Goal: Find specific page/section: Find specific page/section

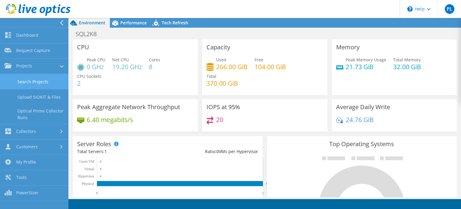
click at [40, 83] on link "Search Projects" at bounding box center [34, 81] width 68 height 15
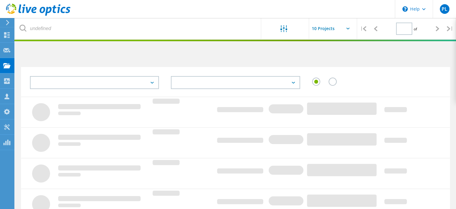
type input "1"
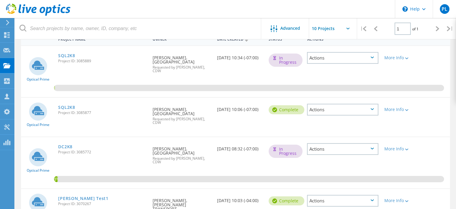
scroll to position [30, 0]
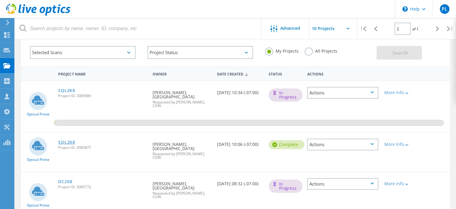
click at [68, 143] on link "SQL2K8" at bounding box center [66, 142] width 17 height 4
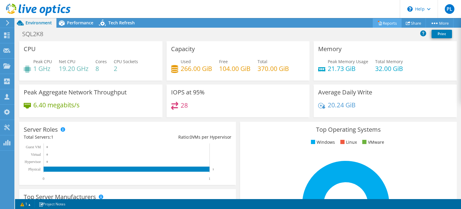
click at [381, 24] on link "Reports" at bounding box center [387, 22] width 29 height 9
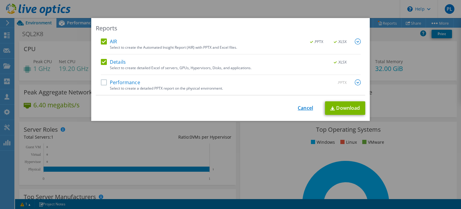
click at [304, 110] on link "Cancel" at bounding box center [305, 108] width 15 height 6
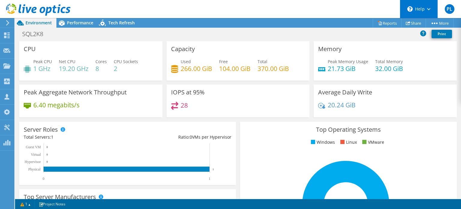
click at [420, 11] on div "\n Help" at bounding box center [419, 9] width 38 height 18
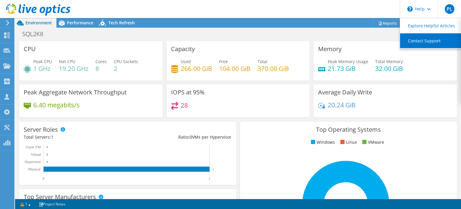
click at [423, 39] on link "Contact Support" at bounding box center [433, 40] width 67 height 15
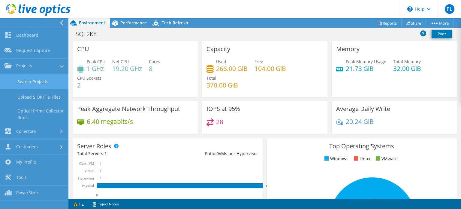
click at [20, 82] on link "Search Projects" at bounding box center [34, 81] width 68 height 15
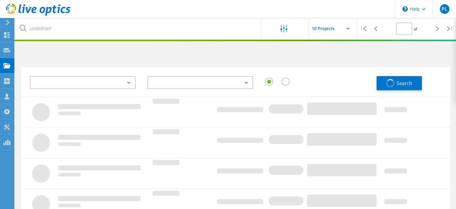
type input "1"
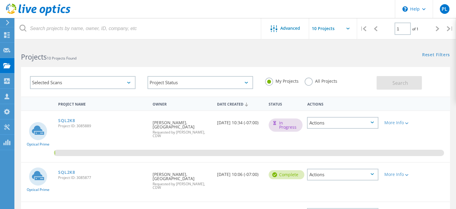
click at [42, 134] on icon at bounding box center [38, 129] width 12 height 9
click at [65, 120] on link "SQL2K8" at bounding box center [66, 120] width 17 height 4
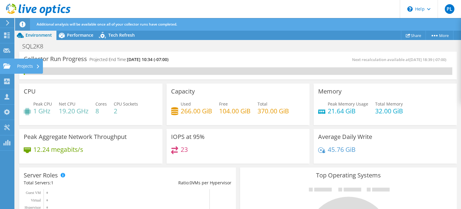
click at [9, 65] on icon at bounding box center [6, 66] width 7 height 6
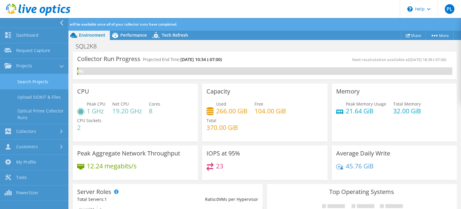
click at [35, 83] on link "Search Projects" at bounding box center [34, 81] width 68 height 15
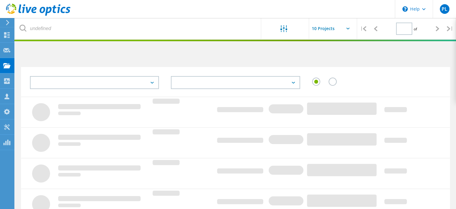
type input "1"
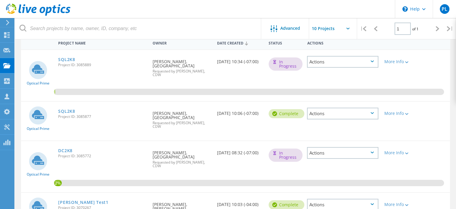
scroll to position [60, 0]
click at [68, 112] on link "SQL2K8" at bounding box center [66, 112] width 17 height 4
